Goal: Task Accomplishment & Management: Use online tool/utility

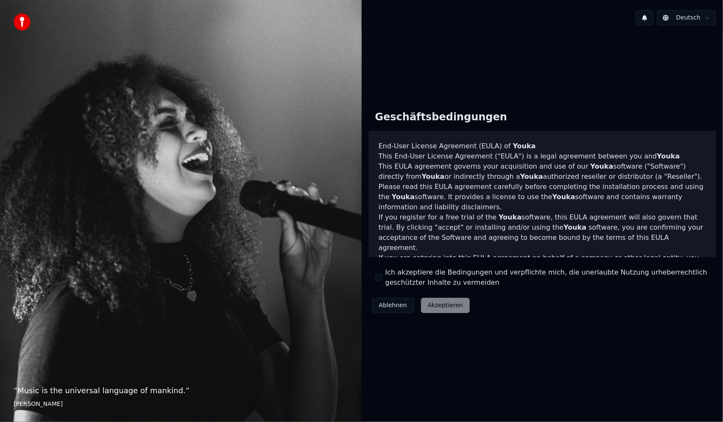
click at [437, 306] on div "Ablehnen Akzeptieren" at bounding box center [421, 305] width 105 height 22
click at [440, 306] on div "Ablehnen Akzeptieren" at bounding box center [421, 305] width 105 height 22
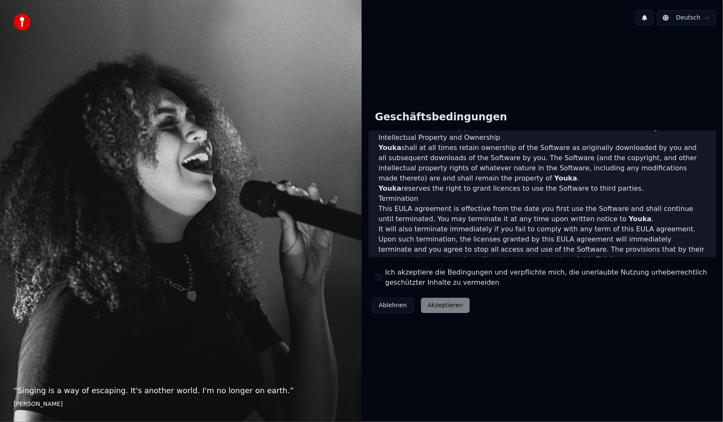
scroll to position [382, 0]
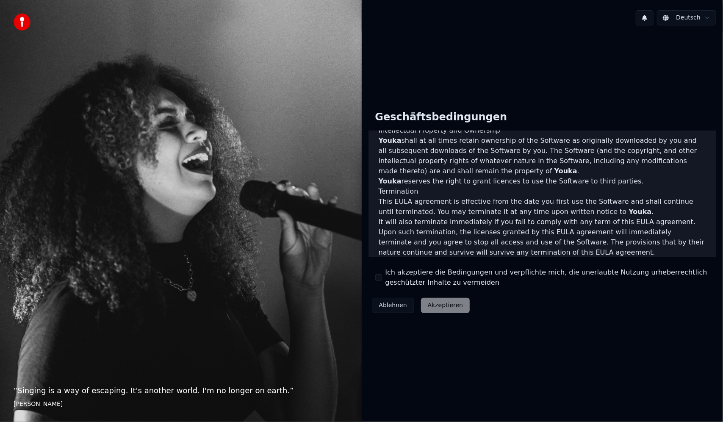
click at [445, 309] on div "Ablehnen Akzeptieren" at bounding box center [421, 305] width 105 height 22
click at [676, 217] on p "It will also terminate immediately if you fail to comply with any term of this …" at bounding box center [543, 237] width 328 height 41
click at [475, 268] on p "This EULA agreement, and any dispute arising out of or in connection with this …" at bounding box center [543, 278] width 328 height 20
click at [425, 306] on div "Ablehnen Akzeptieren" at bounding box center [421, 305] width 105 height 22
click at [447, 304] on div "Ablehnen Akzeptieren" at bounding box center [421, 305] width 105 height 22
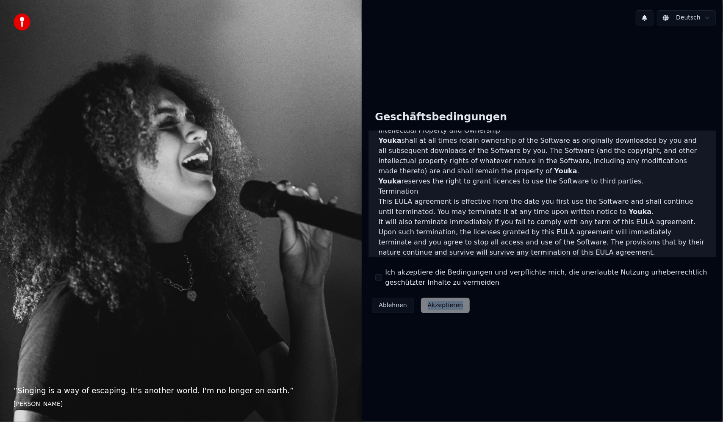
click at [447, 304] on div "Ablehnen Akzeptieren" at bounding box center [421, 305] width 105 height 22
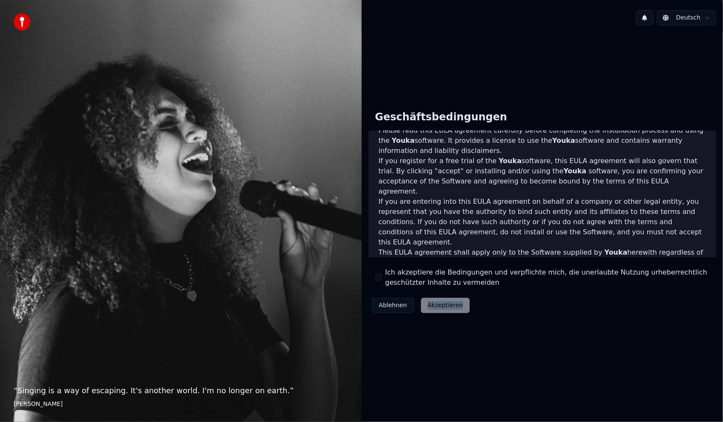
scroll to position [0, 0]
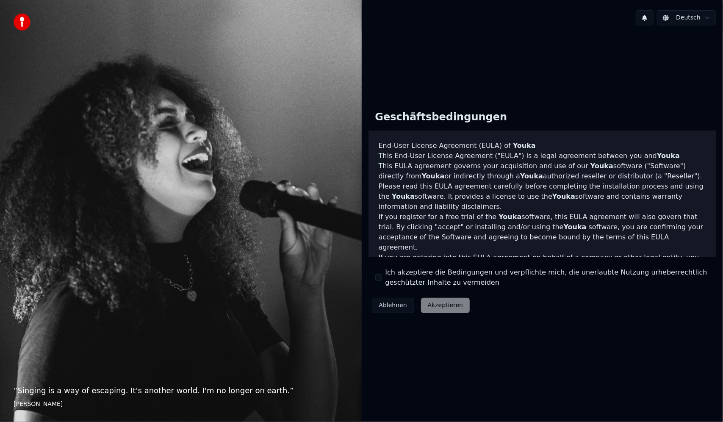
drag, startPoint x: 548, startPoint y: 81, endPoint x: 555, endPoint y: 71, distance: 12.8
click at [549, 79] on div "Geschäftsbedingungen End-User License Agreement (EULA) of Youka This End-User L…" at bounding box center [543, 210] width 362 height 356
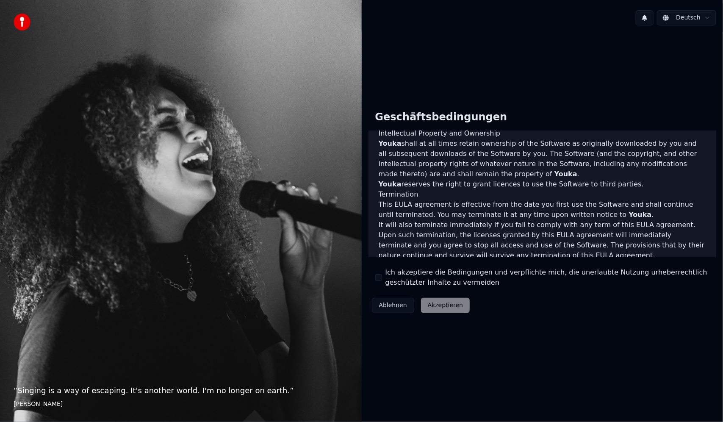
scroll to position [382, 0]
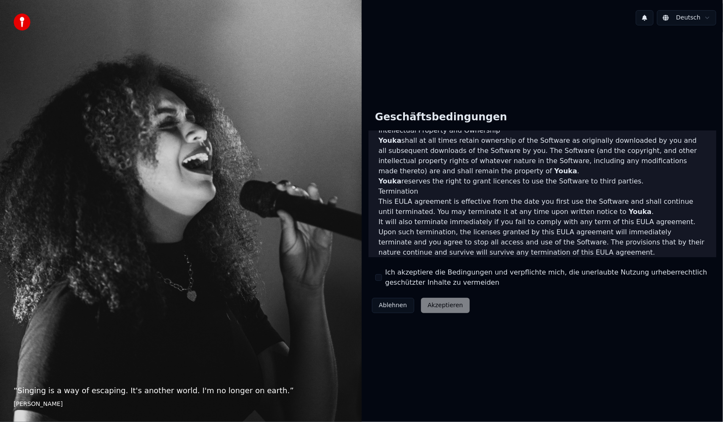
click at [598, 217] on p "It will also terminate immediately if you fail to comply with any term of this …" at bounding box center [543, 237] width 328 height 41
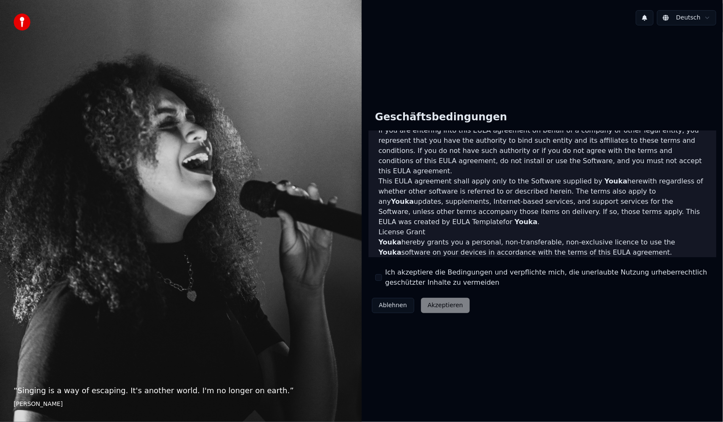
scroll to position [0, 0]
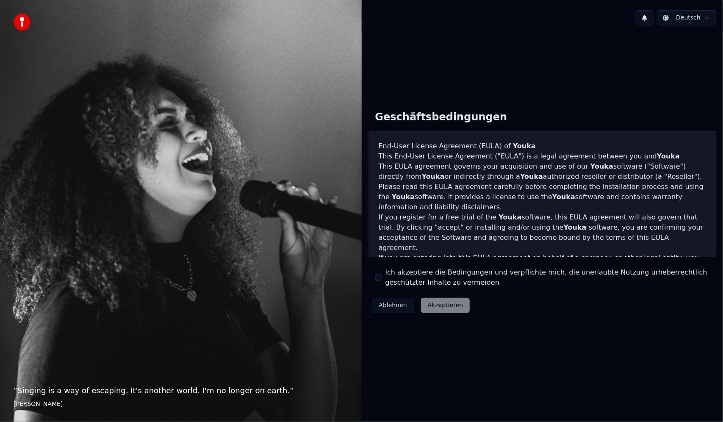
click at [454, 303] on div "Ablehnen Akzeptieren" at bounding box center [421, 305] width 105 height 22
click at [375, 274] on div "Ich akzeptiere die Bedingungen und verpflichte mich, die unerlaubte Nutzung urh…" at bounding box center [542, 277] width 335 height 20
click at [377, 281] on button "Ich akzeptiere die Bedingungen und verpflichte mich, die unerlaubte Nutzung urh…" at bounding box center [378, 277] width 7 height 7
click at [430, 303] on button "Akzeptieren" at bounding box center [445, 305] width 49 height 15
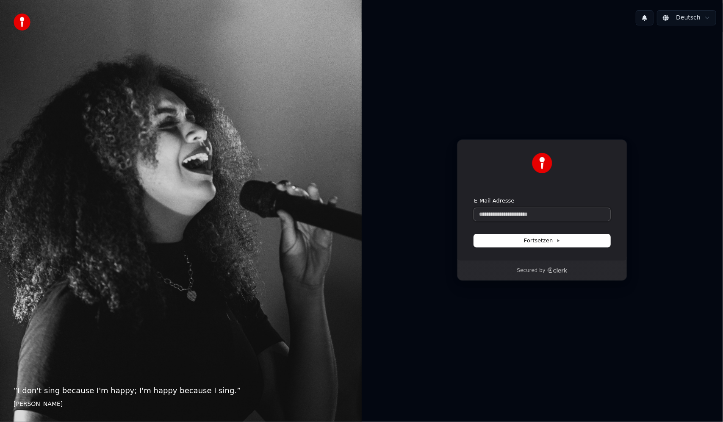
click at [517, 212] on input "E-Mail-Adresse" at bounding box center [542, 214] width 136 height 13
click at [535, 241] on span "Fortsetzen" at bounding box center [542, 241] width 36 height 8
type input "**********"
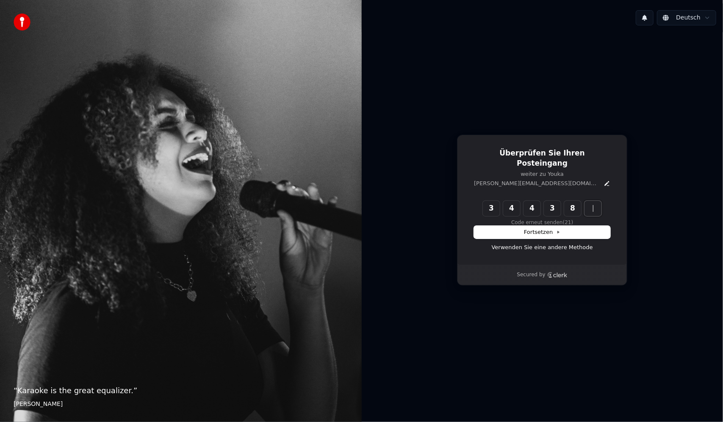
type input "******"
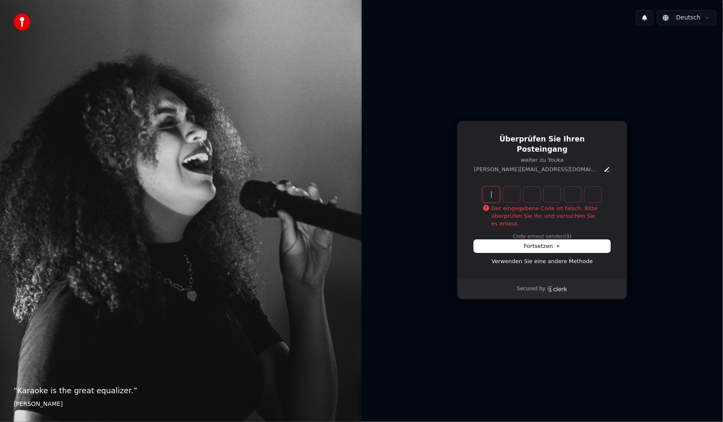
type input "*"
type input "******"
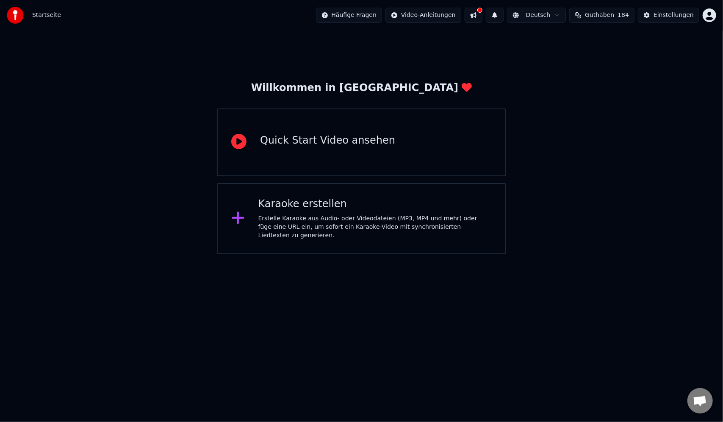
click at [306, 214] on div "Karaoke erstellen Erstelle Karaoke aus Audio- oder Videodateien (MP3, MP4 und m…" at bounding box center [374, 218] width 233 height 42
click at [709, 15] on html "Startseite Häufige Fragen Video-Anleitungen Deutsch Guthaben 184 Einstellungen …" at bounding box center [361, 127] width 723 height 254
click at [555, 68] on html "Startseite Häufige Fragen Video-Anleitungen Deutsch Guthaben 184 Einstellungen …" at bounding box center [361, 127] width 723 height 254
click at [544, 77] on div "Willkommen in Youka Quick Start Video ansehen [PERSON_NAME] erstellen Erstelle …" at bounding box center [361, 143] width 723 height 224
click at [176, 57] on div "Willkommen in Youka Quick Start Video ansehen [PERSON_NAME] erstellen Erstelle …" at bounding box center [361, 143] width 723 height 224
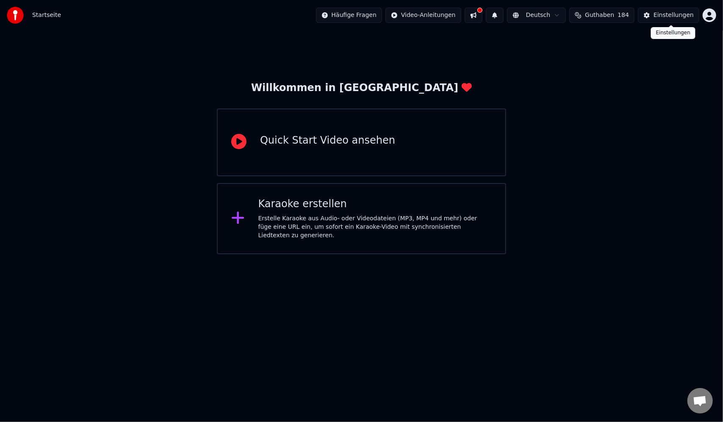
click at [670, 13] on div "Einstellungen" at bounding box center [674, 15] width 40 height 8
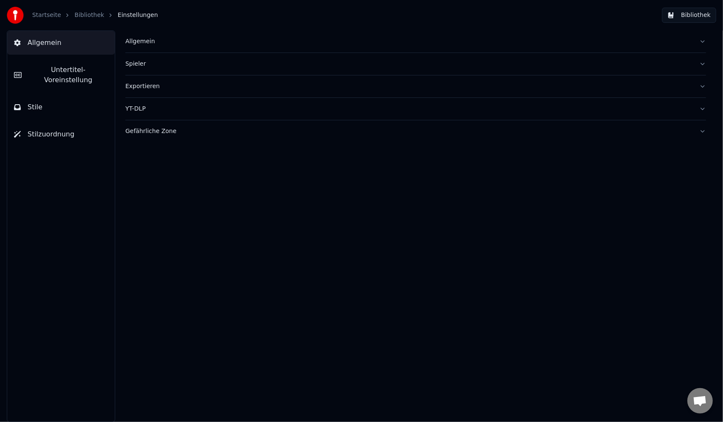
click at [692, 16] on button "Bibliothek" at bounding box center [689, 15] width 54 height 15
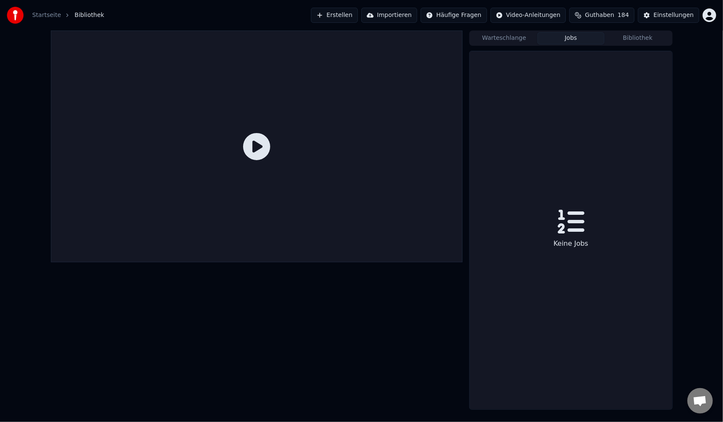
click at [572, 39] on button "Jobs" at bounding box center [571, 38] width 67 height 12
click at [639, 38] on button "Bibliothek" at bounding box center [638, 38] width 67 height 12
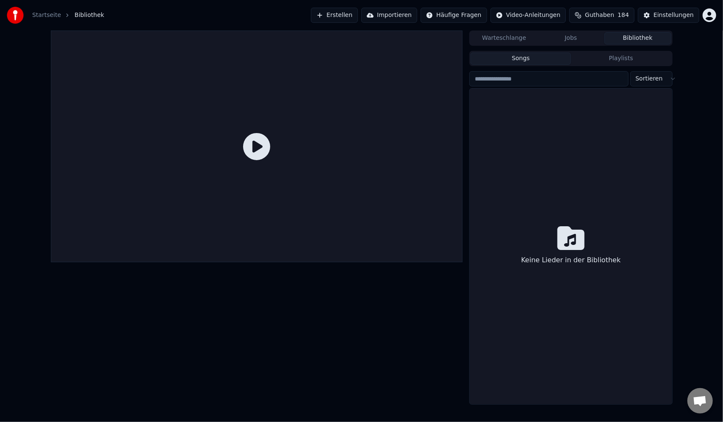
click at [514, 39] on button "Warteschlange" at bounding box center [504, 38] width 67 height 12
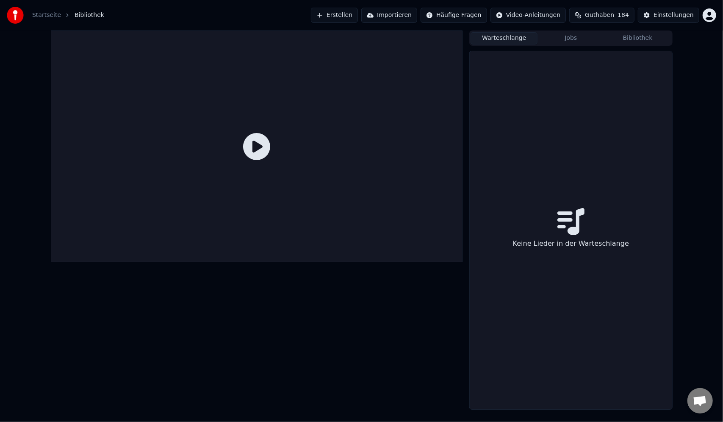
click at [572, 42] on button "Jobs" at bounding box center [571, 38] width 67 height 12
click at [629, 36] on button "Bibliothek" at bounding box center [638, 38] width 67 height 12
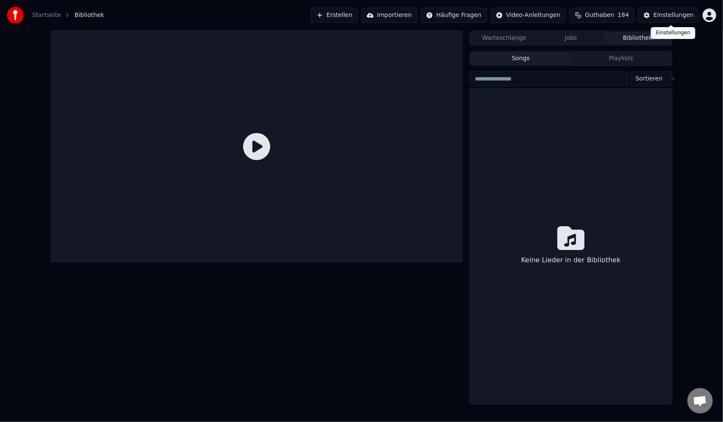
click at [684, 17] on div "Einstellungen" at bounding box center [674, 15] width 40 height 8
